Goal: Book appointment/travel/reservation

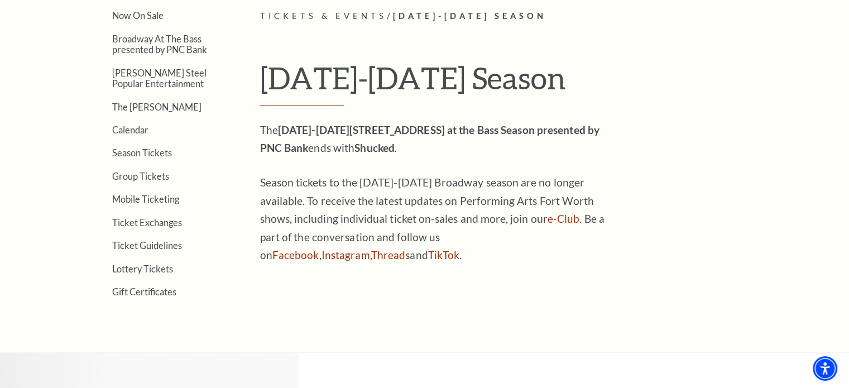
scroll to position [279, 0]
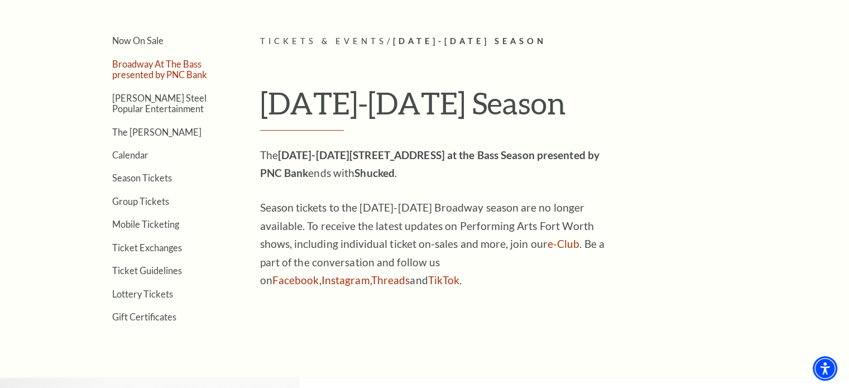
click at [164, 73] on link "Broadway At The Bass presented by PNC Bank" at bounding box center [159, 69] width 95 height 21
